Goal: Entertainment & Leisure: Consume media (video, audio)

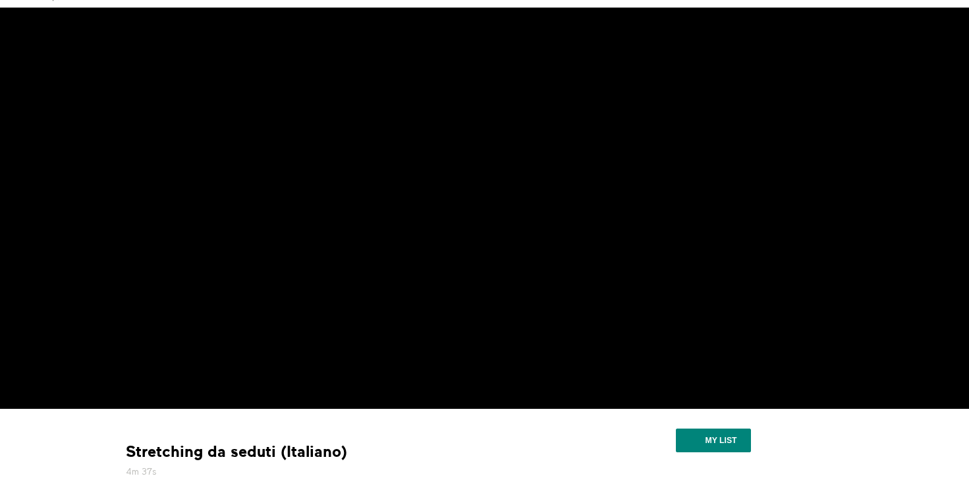
scroll to position [68, 0]
